Goal: Transaction & Acquisition: Purchase product/service

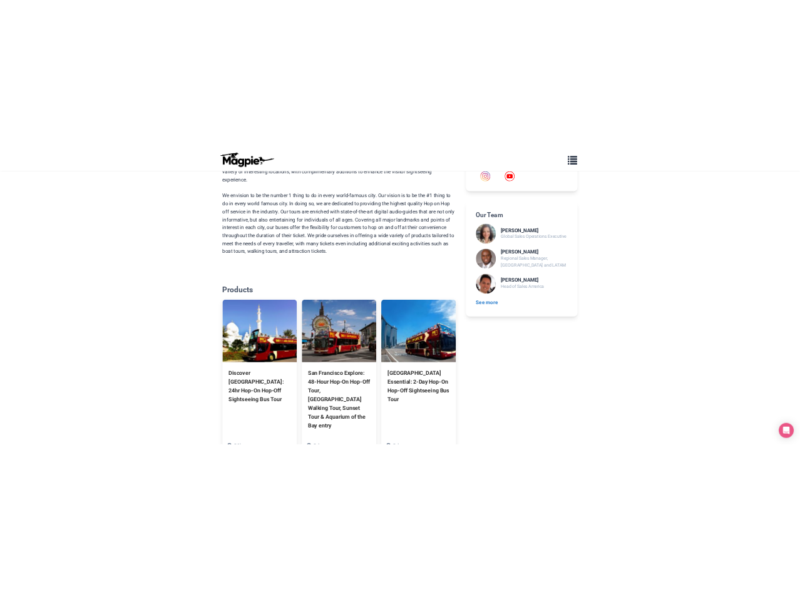
scroll to position [1063, 0]
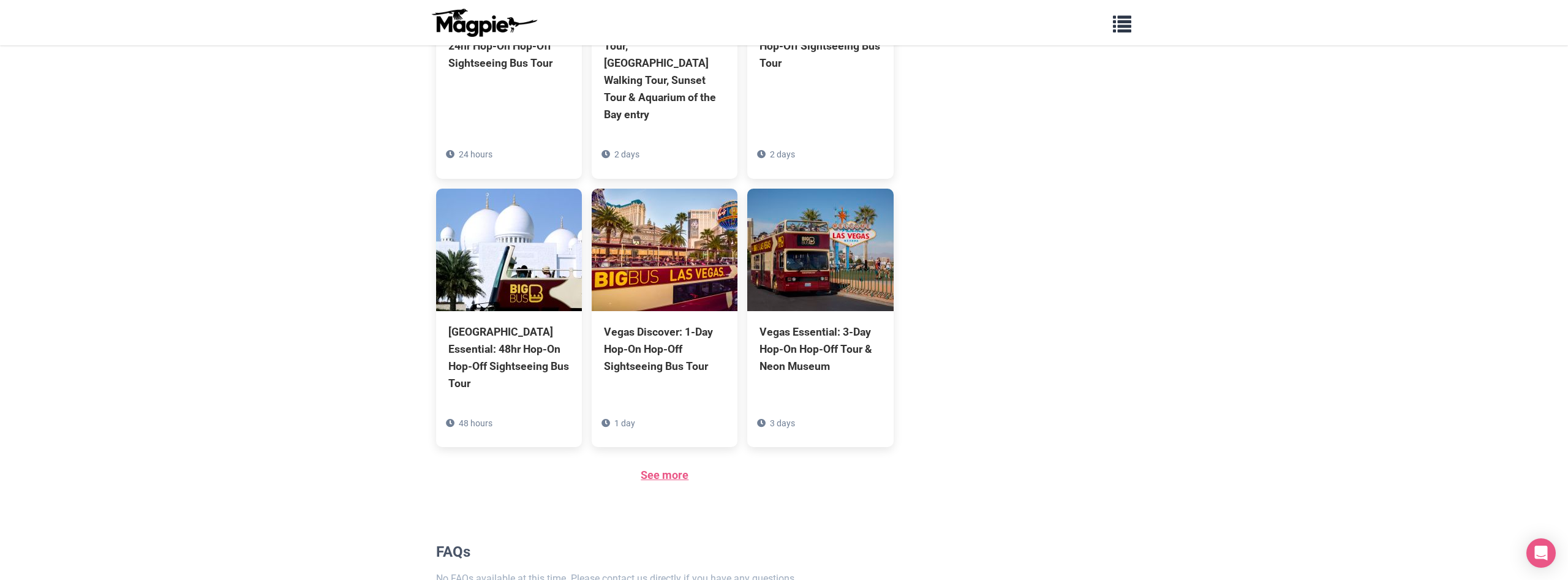
click at [666, 468] on link "See more" at bounding box center [664, 474] width 48 height 13
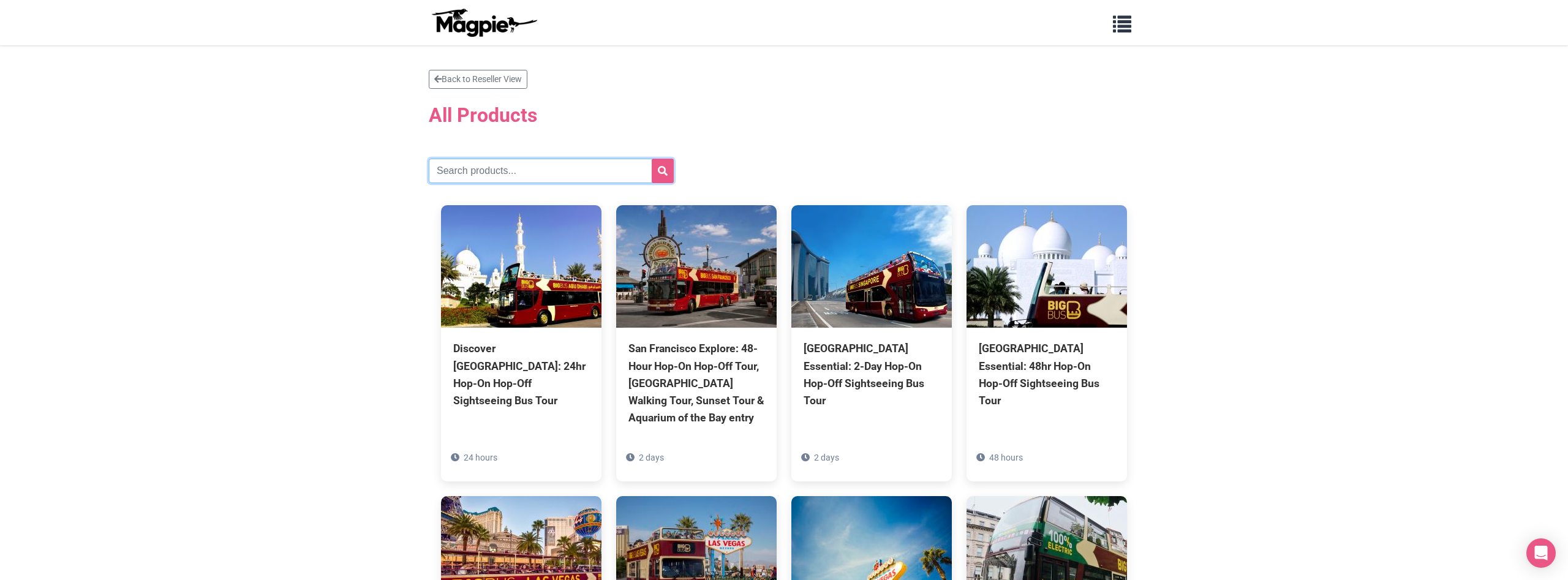
click at [466, 174] on input "text" at bounding box center [551, 170] width 245 height 24
type input "[GEOGRAPHIC_DATA]"
click at [651, 158] on button "submit" at bounding box center [662, 170] width 22 height 24
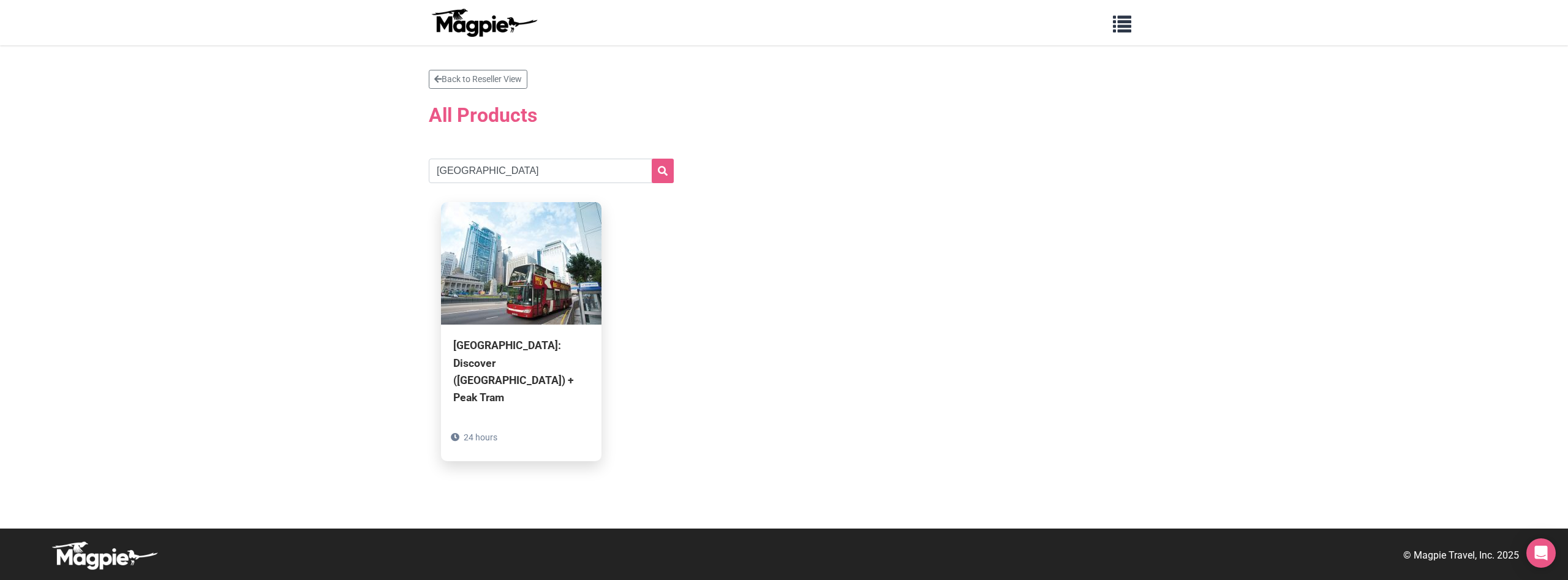
click at [553, 350] on div "[GEOGRAPHIC_DATA]: Discover ([GEOGRAPHIC_DATA]) + Peak Tram" at bounding box center [520, 371] width 136 height 69
